Goal: Task Accomplishment & Management: Manage account settings

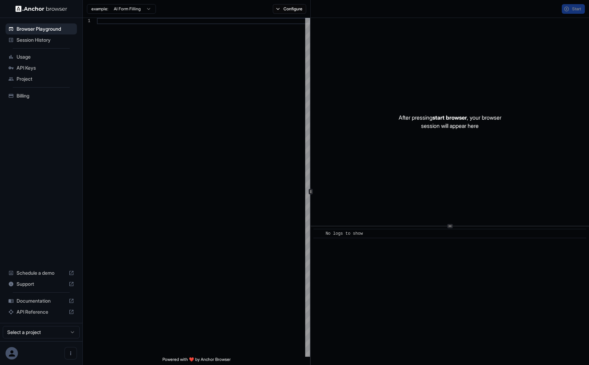
scroll to position [43, 0]
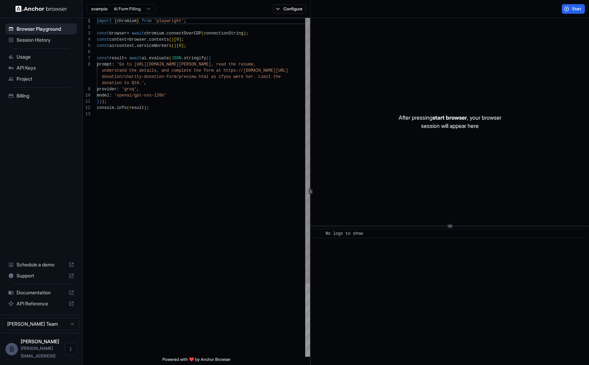
scroll to position [43, 0]
click at [45, 94] on span "Billing" at bounding box center [46, 95] width 58 height 7
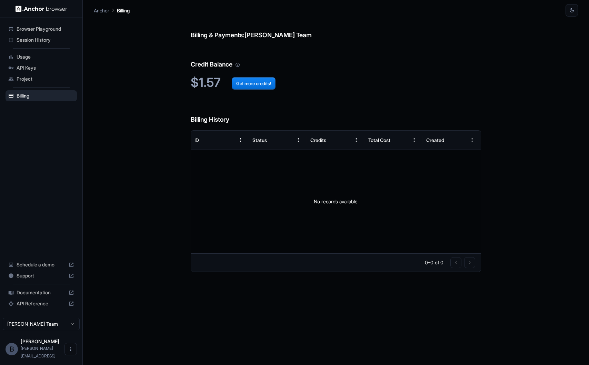
click at [239, 66] on icon "Your credit balance will be consumed as you use the API. Visit the usage page t…" at bounding box center [237, 64] width 5 height 5
click at [31, 73] on div "API Keys" at bounding box center [41, 67] width 71 height 11
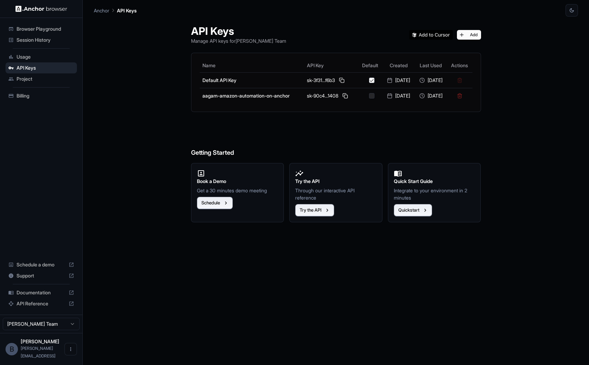
click at [55, 54] on span "Usage" at bounding box center [46, 56] width 58 height 7
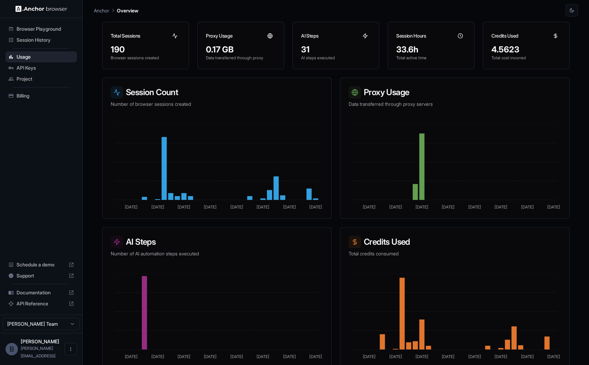
scroll to position [55, 0]
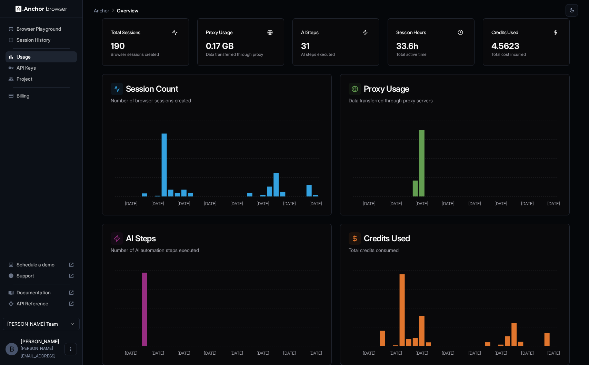
click at [52, 77] on span "Project" at bounding box center [46, 79] width 58 height 7
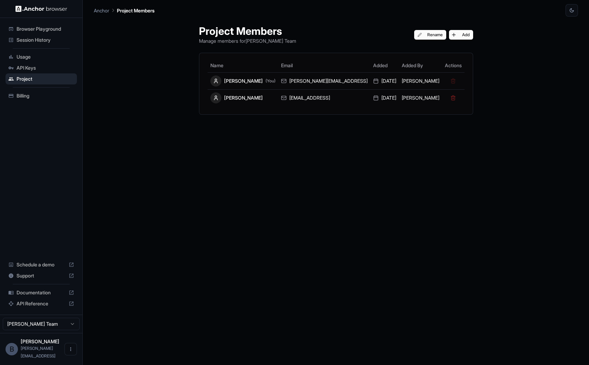
click at [52, 98] on span "Billing" at bounding box center [46, 95] width 58 height 7
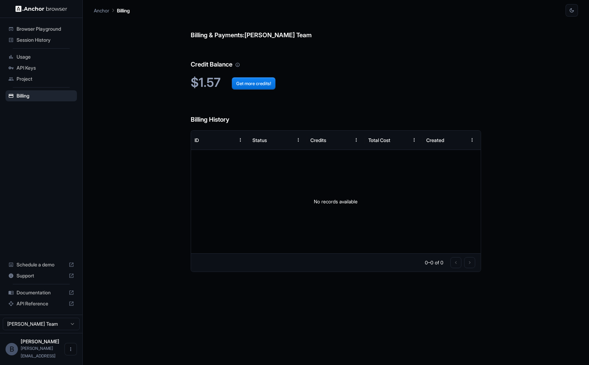
click at [45, 56] on span "Usage" at bounding box center [46, 56] width 58 height 7
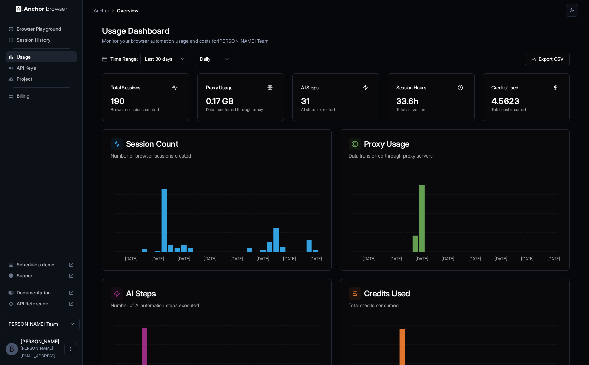
click at [365, 88] on icon at bounding box center [365, 88] width 6 height 6
click at [67, 89] on ul "Browser Playground Session History Usage API Keys Project Billing" at bounding box center [41, 62] width 77 height 83
click at [67, 91] on div "Billing" at bounding box center [41, 95] width 71 height 11
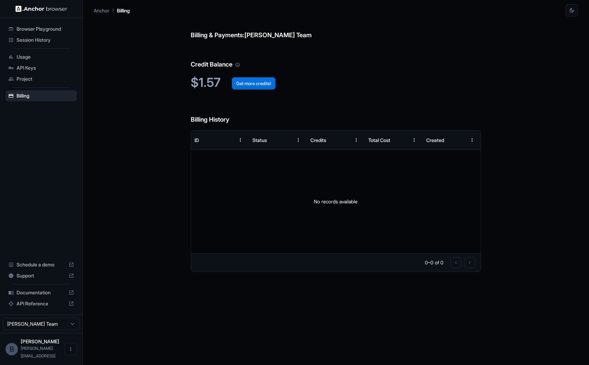
click at [248, 82] on button "Get more credits!" at bounding box center [254, 83] width 44 height 12
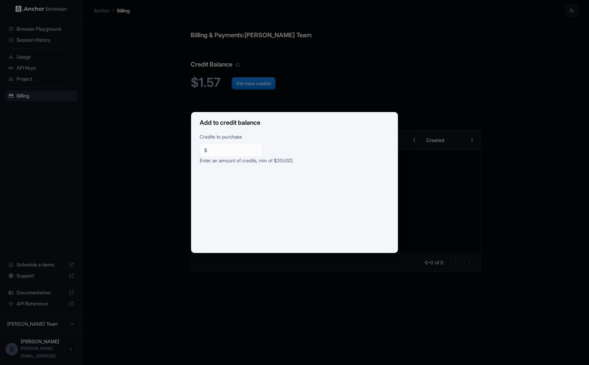
click at [179, 145] on div "Add to credit balance Credits to purchase $ ** ​ Enter an amount of credits, mi…" at bounding box center [294, 182] width 589 height 365
